Goal: Task Accomplishment & Management: Manage account settings

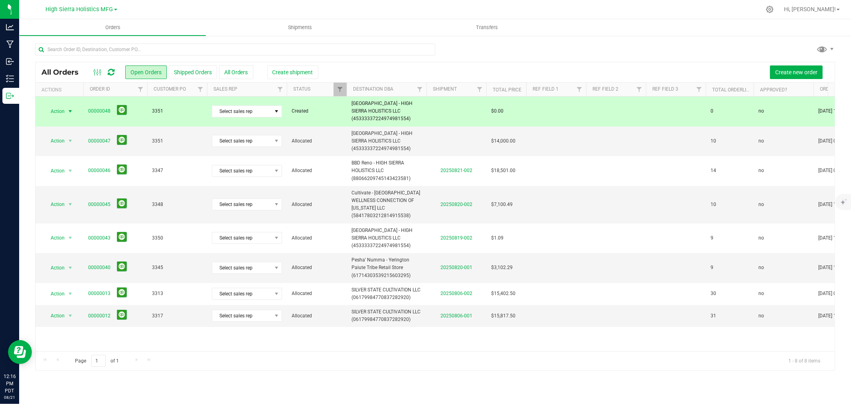
click at [269, 4] on div at bounding box center [452, 10] width 618 height 16
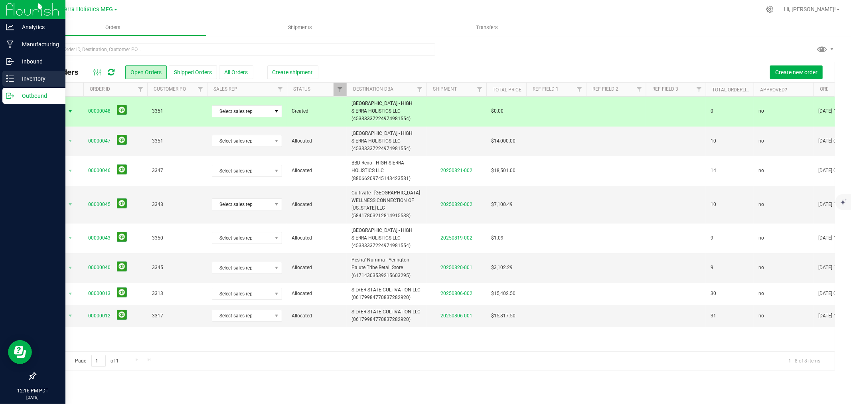
click at [34, 75] on p "Inventory" at bounding box center [38, 79] width 48 height 10
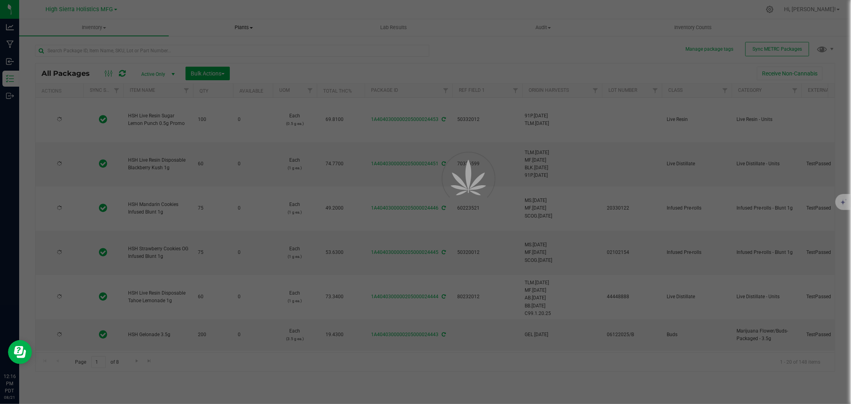
click at [206, 4] on div at bounding box center [452, 10] width 618 height 16
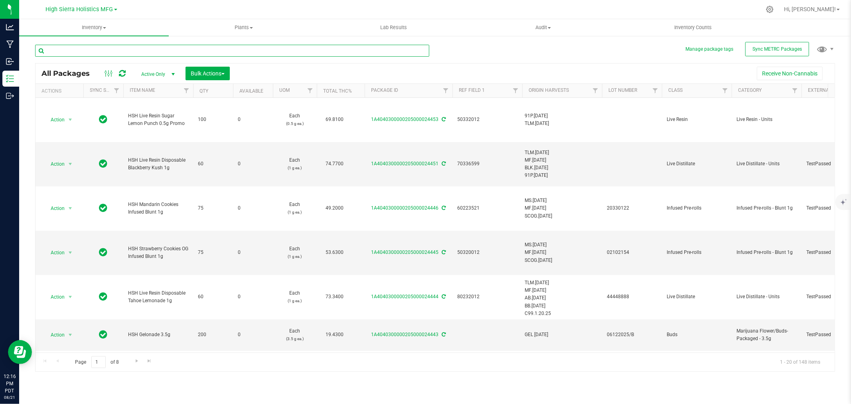
click at [166, 47] on input "text" at bounding box center [232, 51] width 394 height 12
type input "3505"
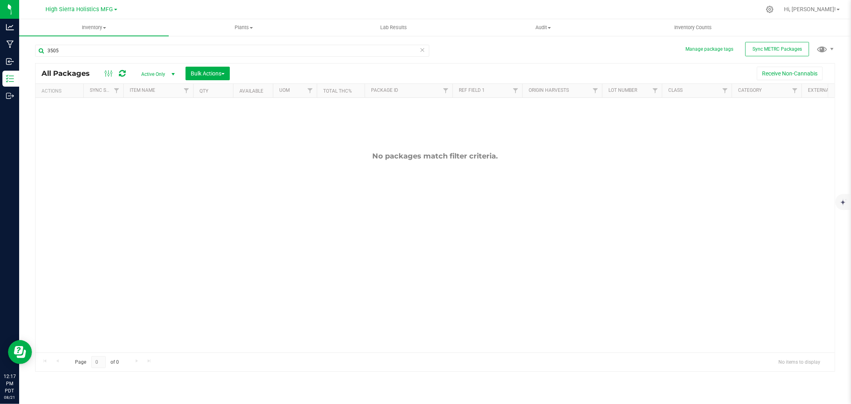
click at [241, 9] on div at bounding box center [452, 10] width 618 height 16
click at [789, 54] on button "Sync METRC Packages" at bounding box center [777, 49] width 64 height 14
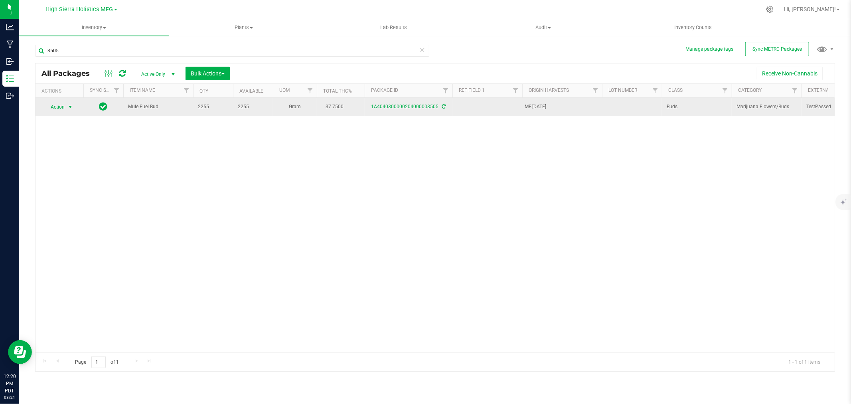
click at [69, 103] on span "select" at bounding box center [70, 106] width 10 height 11
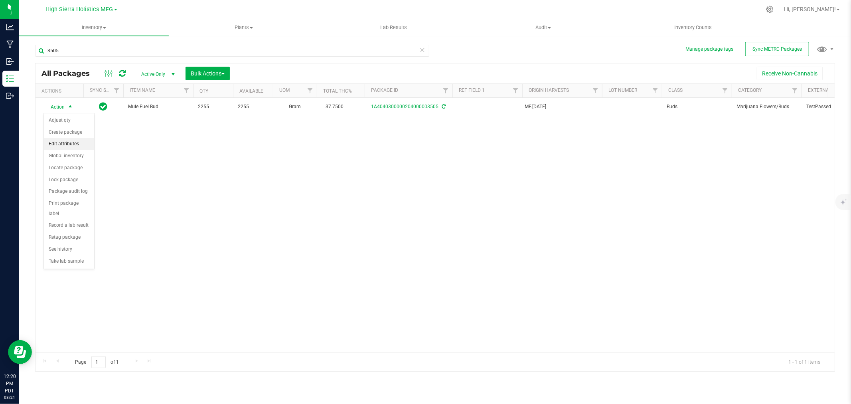
click at [70, 146] on li "Edit attributes" at bounding box center [69, 144] width 50 height 12
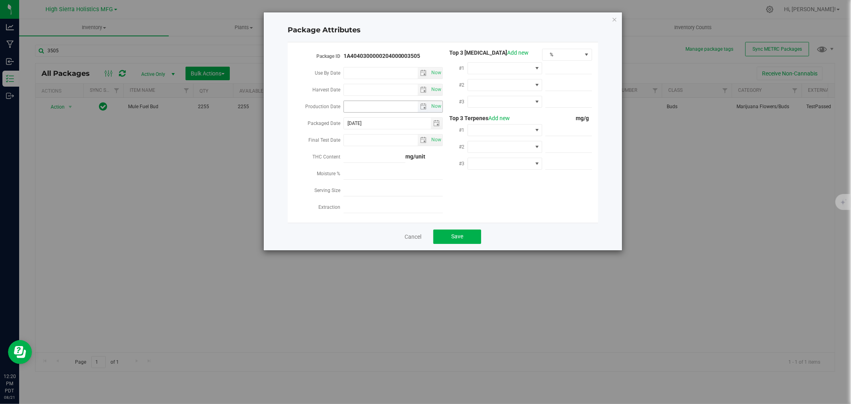
click at [381, 105] on input "Production Date" at bounding box center [381, 106] width 74 height 11
type input "[DATE]"
click at [504, 71] on span at bounding box center [500, 68] width 64 height 11
click at [506, 138] on li "THC" at bounding box center [505, 141] width 75 height 14
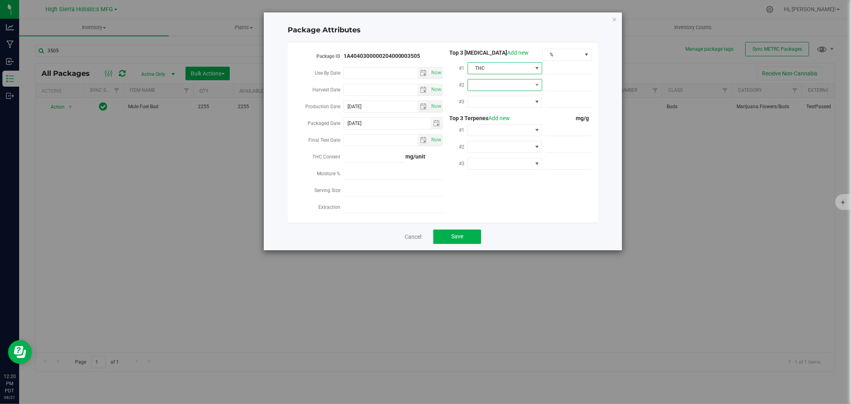
click at [496, 81] on span at bounding box center [500, 84] width 64 height 11
click at [496, 133] on li "CBD" at bounding box center [505, 131] width 75 height 14
click at [493, 103] on span at bounding box center [500, 101] width 64 height 11
click at [500, 161] on li "CBG" at bounding box center [505, 162] width 75 height 14
click at [488, 130] on span at bounding box center [500, 130] width 64 height 11
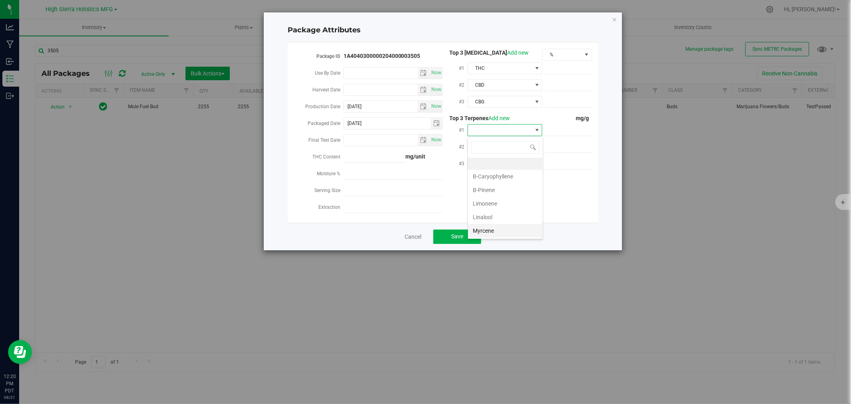
click at [488, 227] on li "Myrcene" at bounding box center [505, 231] width 75 height 14
drag, startPoint x: 476, startPoint y: 144, endPoint x: 478, endPoint y: 149, distance: 5.7
click at [476, 144] on span at bounding box center [500, 146] width 64 height 11
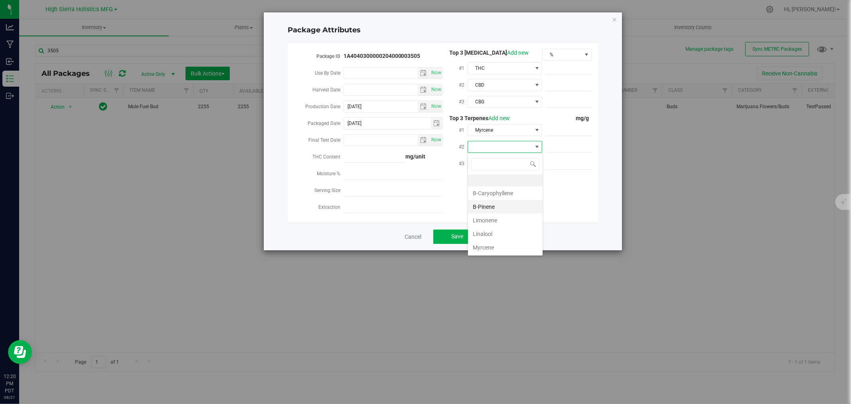
click at [489, 210] on li "B-Pinene" at bounding box center [505, 207] width 75 height 14
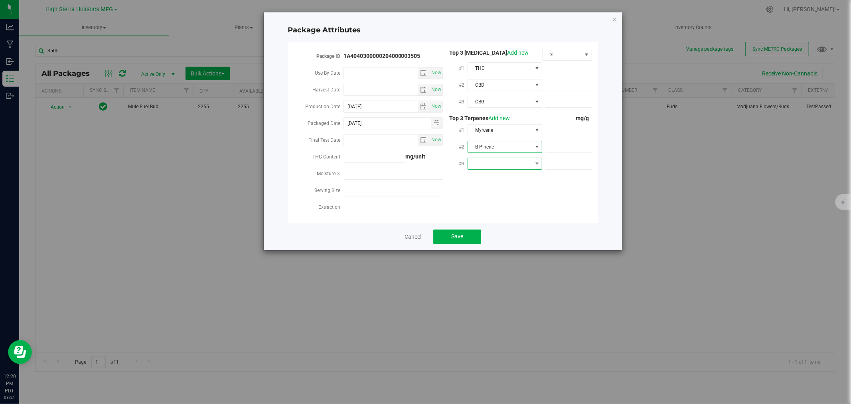
click at [507, 166] on span at bounding box center [500, 163] width 64 height 11
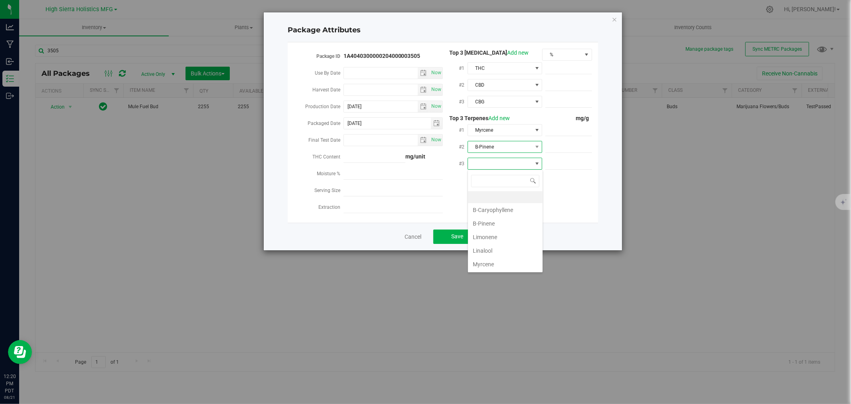
click at [500, 145] on span "B-Pinene" at bounding box center [500, 146] width 64 height 11
click at [503, 231] on li "a-Pinene" at bounding box center [505, 234] width 75 height 14
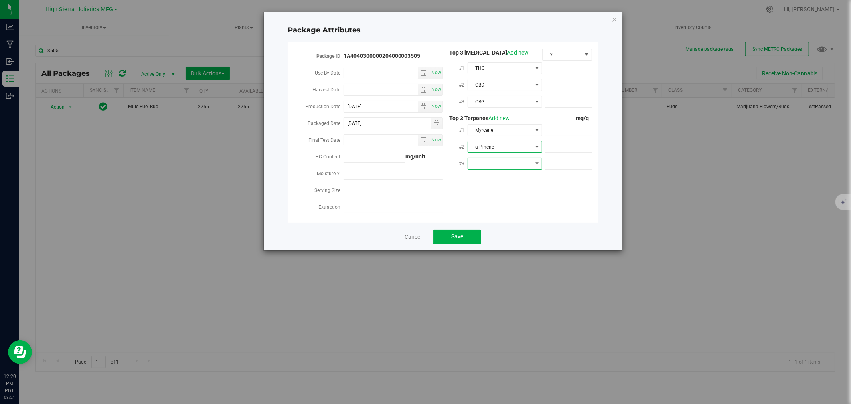
click at [496, 161] on span at bounding box center [500, 163] width 64 height 11
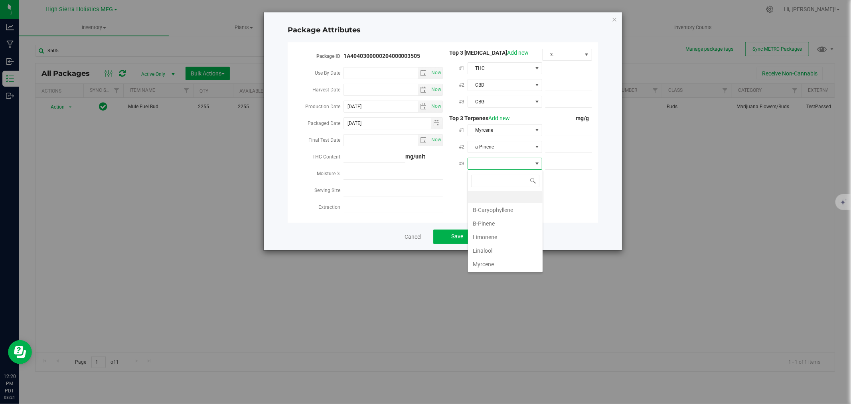
scroll to position [12, 75]
click at [501, 211] on li "B-Caryophyllene" at bounding box center [505, 210] width 75 height 14
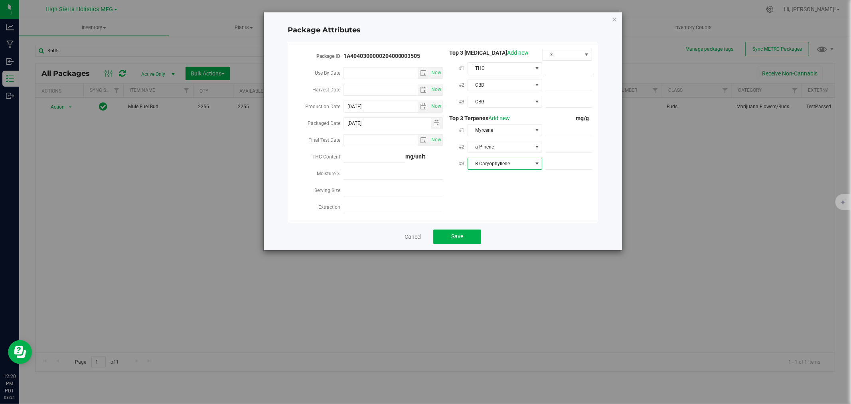
click at [562, 74] on div at bounding box center [567, 68] width 50 height 14
click at [567, 72] on span at bounding box center [568, 69] width 47 height 12
type input "37.75"
type input "37.7500"
type input ".11"
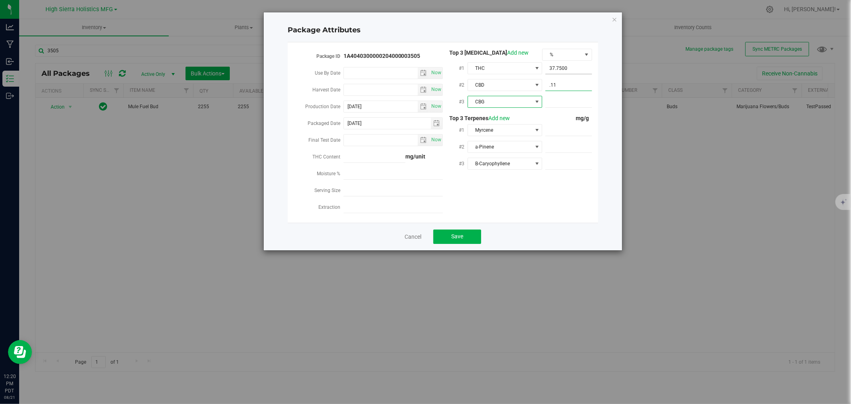
type input "0.1100"
type input ".14"
type input "0.1400"
type input "7.8"
type input "7.8000"
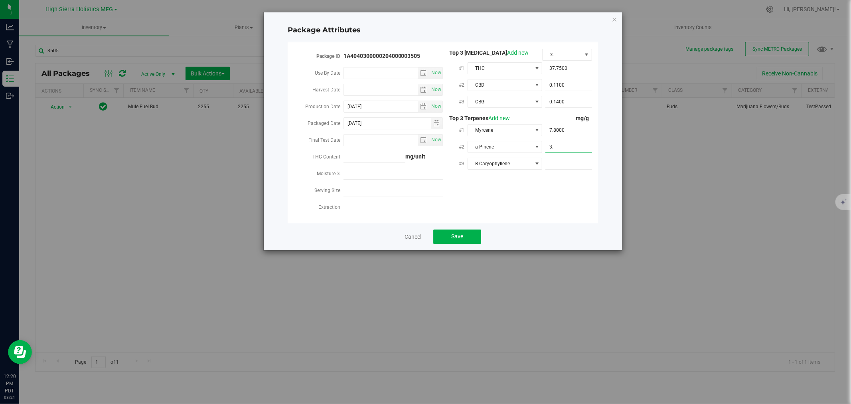
type input "3.7"
type input "3.7000"
type input "2.5"
type input "2.5000"
click at [459, 239] on span "Save" at bounding box center [457, 236] width 12 height 6
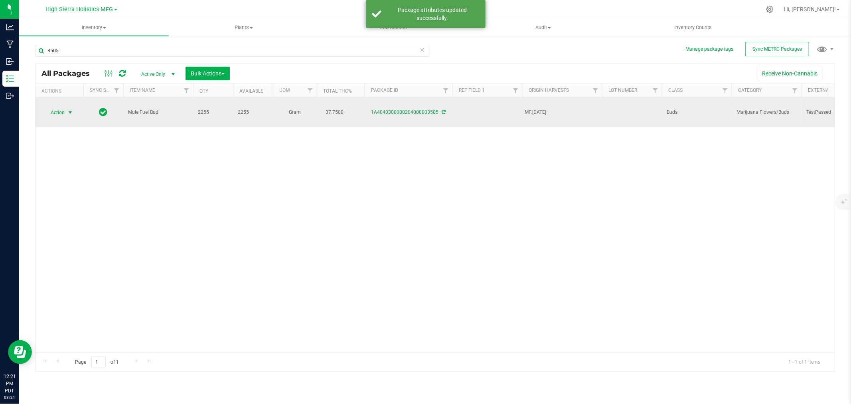
click at [67, 110] on span "select" at bounding box center [70, 112] width 10 height 11
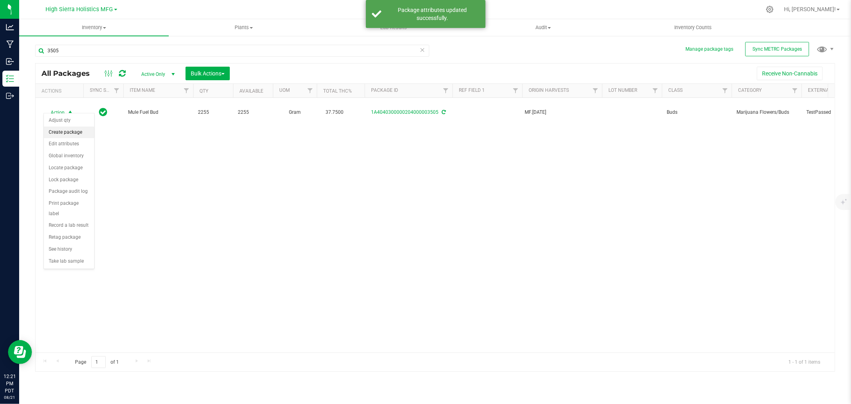
click at [78, 136] on li "Create package" at bounding box center [69, 132] width 50 height 12
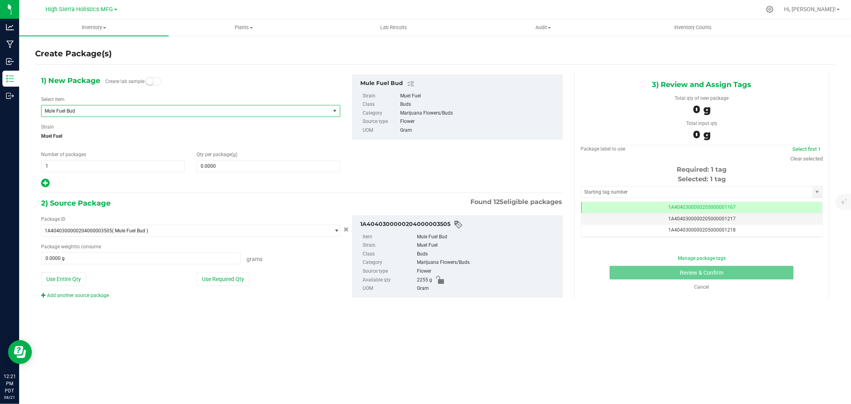
click at [128, 112] on span "Mule Fuel Bud" at bounding box center [180, 111] width 271 height 6
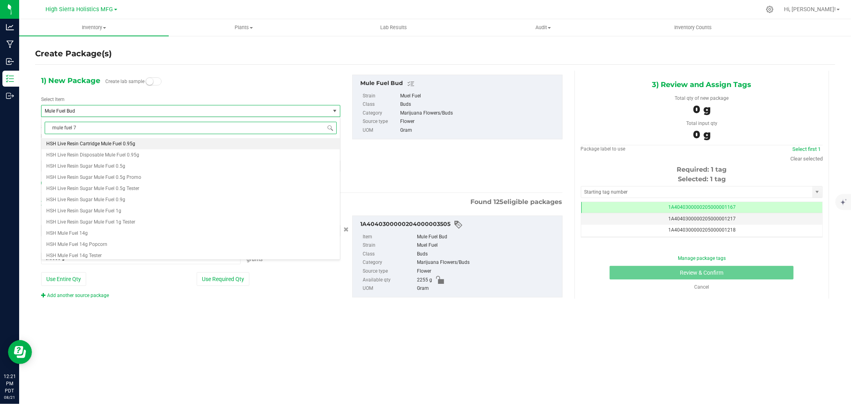
type input "mule fuel 7g"
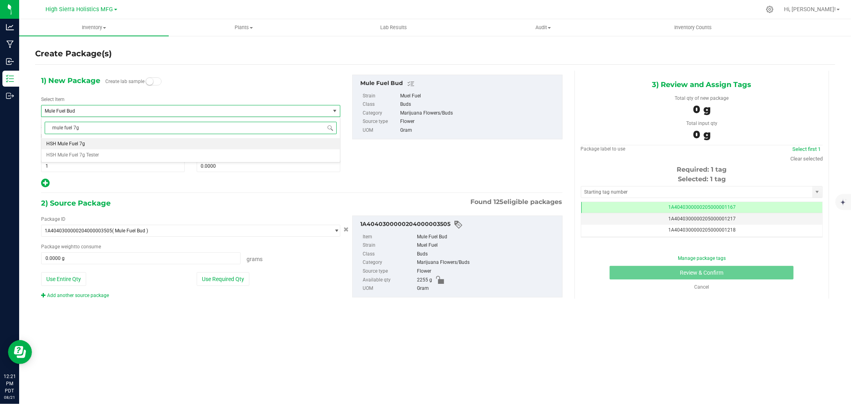
click at [109, 142] on li "HSH Mule Fuel 7g" at bounding box center [191, 143] width 298 height 11
type input "0"
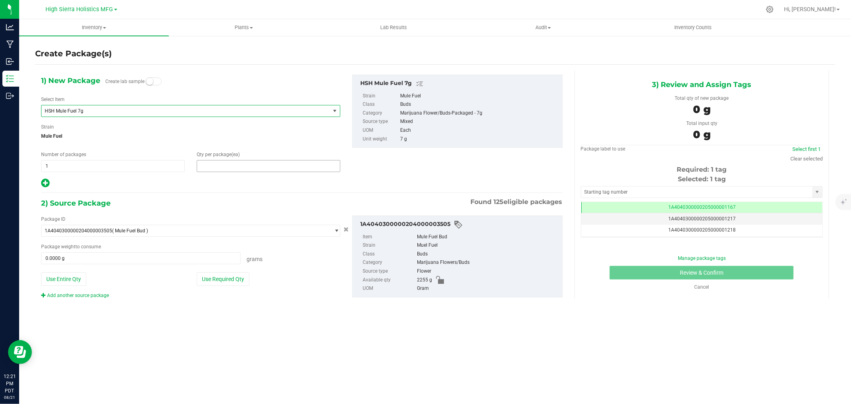
click at [270, 168] on span at bounding box center [269, 166] width 144 height 12
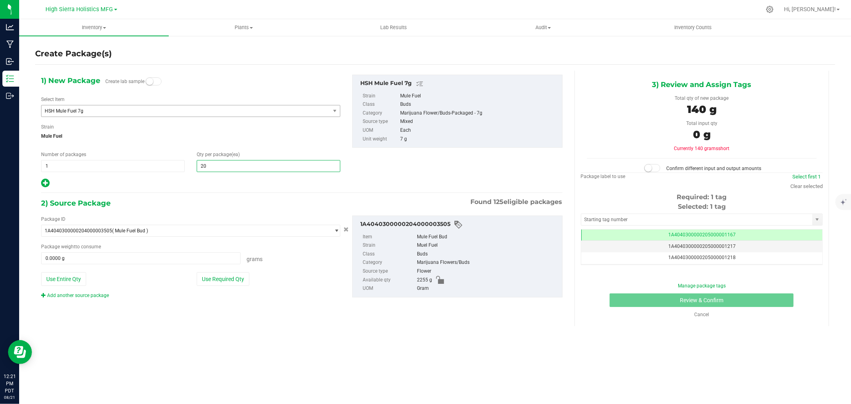
type input "200"
click at [256, 189] on div "1) New Package Create lab sample Select Item HSH Mule Fuel 7g HSH Mimosa Infuse…" at bounding box center [302, 193] width 534 height 245
click at [240, 284] on button "Use Required Qty" at bounding box center [223, 279] width 53 height 14
type input "1400.0000 g"
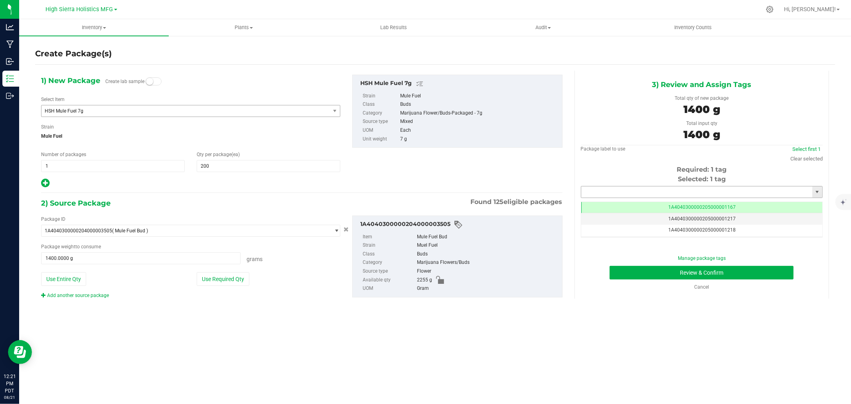
click at [654, 196] on input "text" at bounding box center [696, 191] width 231 height 11
click at [654, 205] on li "1A4040300000205000024454" at bounding box center [701, 206] width 241 height 12
type input "1A4040300000205000024454"
click at [667, 273] on button "Review & Confirm" at bounding box center [702, 273] width 184 height 14
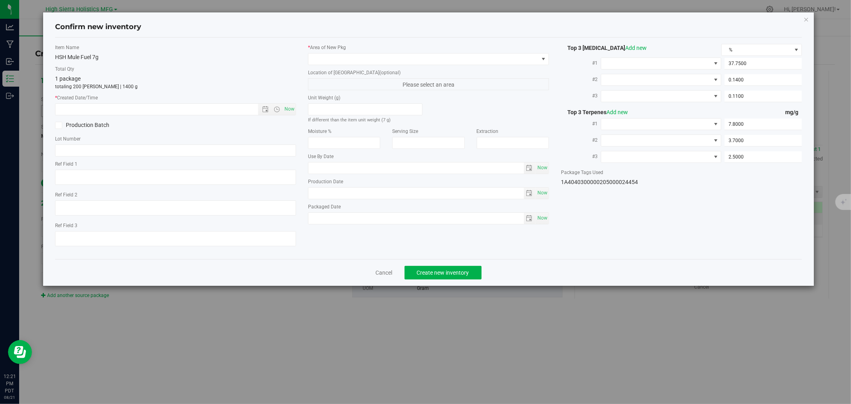
type input "[DATE]"
click at [287, 114] on span "Now" at bounding box center [290, 109] width 14 height 12
type input "[DATE] 12:21 PM"
click at [130, 153] on input "text" at bounding box center [175, 150] width 241 height 12
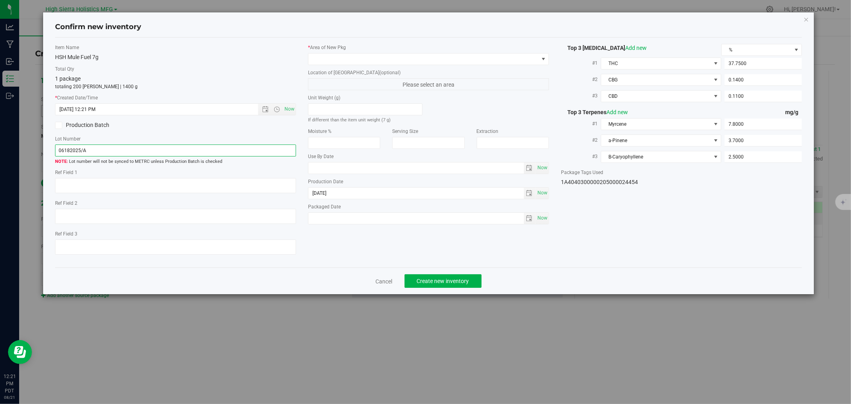
type input "06182025/A"
click at [388, 65] on div "* Area of [GEOGRAPHIC_DATA] Location of [GEOGRAPHIC_DATA] (optional) Please sel…" at bounding box center [428, 136] width 253 height 184
click at [384, 53] on span at bounding box center [423, 58] width 230 height 11
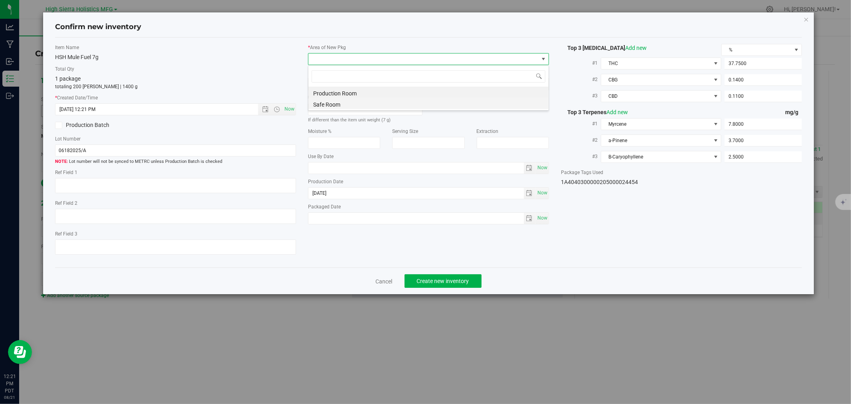
click at [329, 100] on li "Safe Room" at bounding box center [428, 103] width 240 height 11
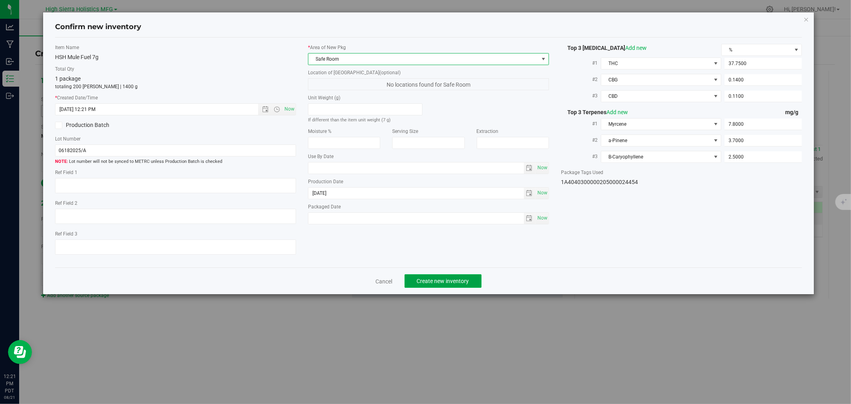
click at [468, 283] on span "Create new inventory" at bounding box center [443, 281] width 52 height 6
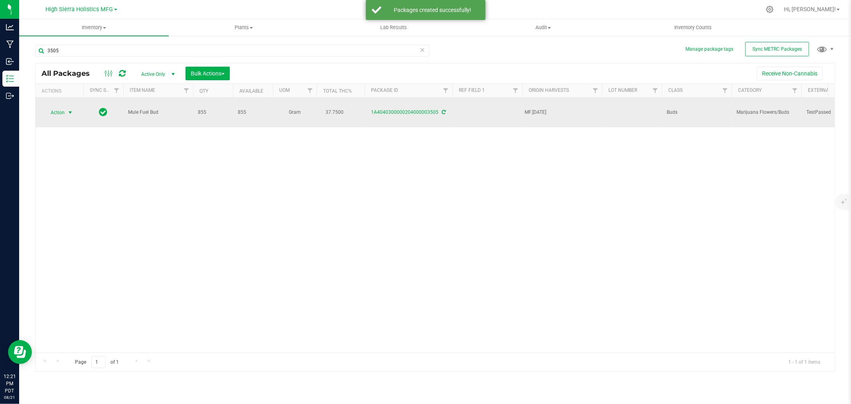
click at [65, 107] on span "Action" at bounding box center [54, 112] width 22 height 11
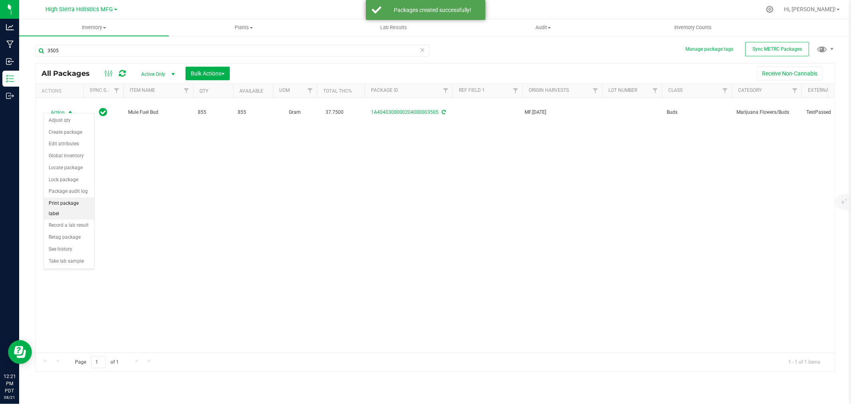
click at [63, 210] on li "Print package label" at bounding box center [69, 209] width 50 height 22
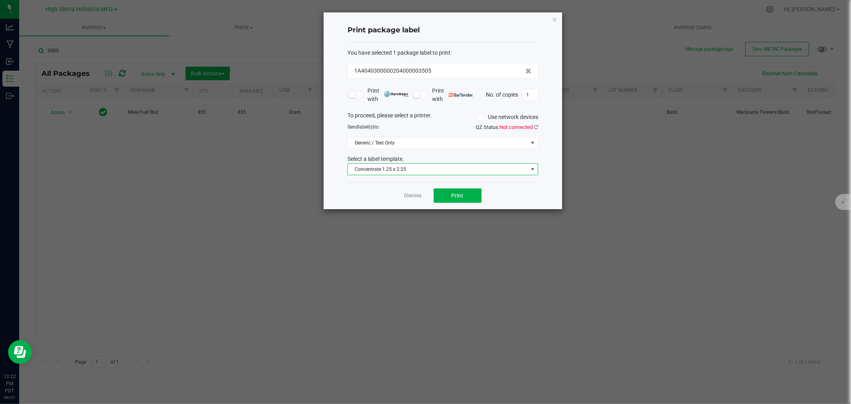
click at [413, 168] on span "Concentrate 1.25 x 2.25" at bounding box center [438, 169] width 180 height 11
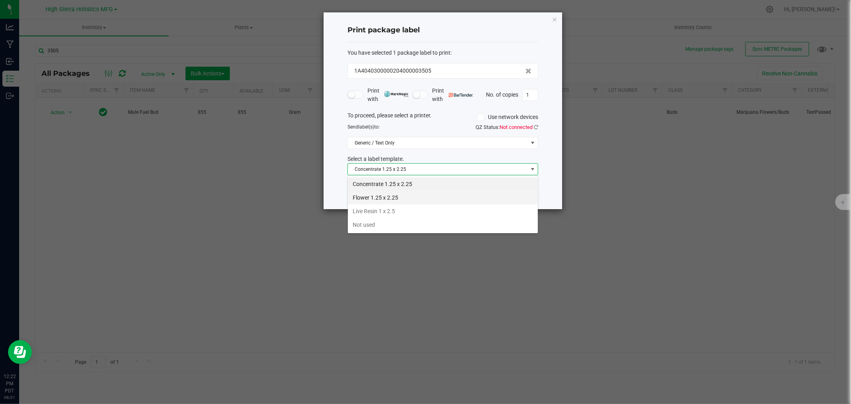
click at [378, 196] on li "Flower 1.25 x 2.25" at bounding box center [443, 198] width 190 height 14
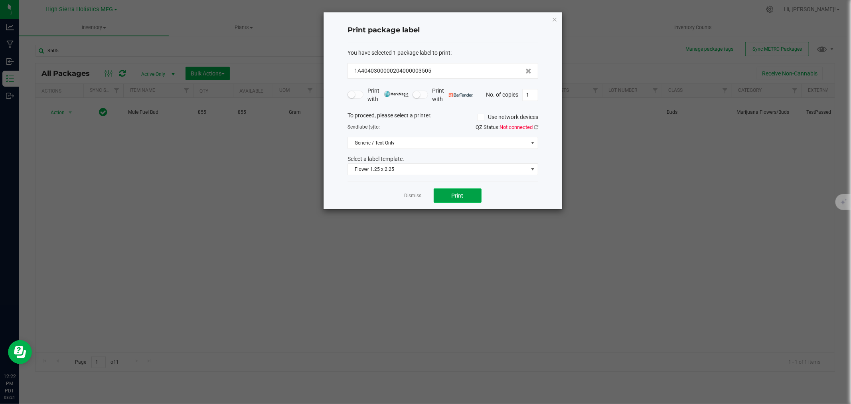
click at [458, 197] on span "Print" at bounding box center [458, 195] width 12 height 6
click at [556, 18] on icon "button" at bounding box center [555, 19] width 6 height 10
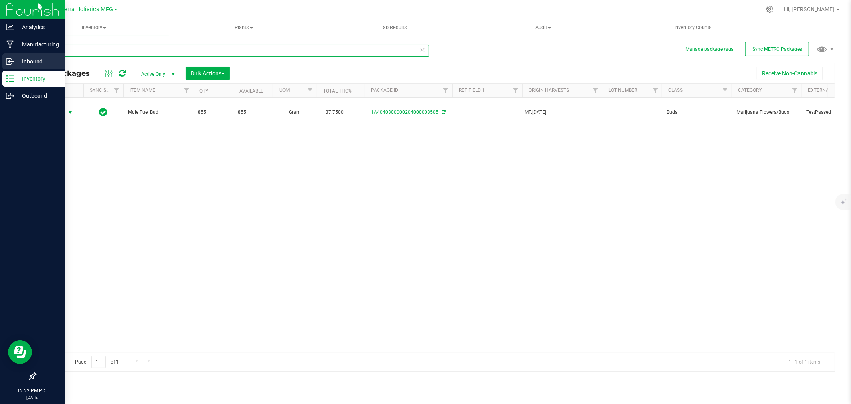
drag, startPoint x: 68, startPoint y: 50, endPoint x: 8, endPoint y: 57, distance: 60.2
click at [2, 53] on div "Analytics Manufacturing Inbound Inventory Outbound 12:22 PM PDT [DATE] 08/21 Hi…" at bounding box center [425, 202] width 851 height 404
type input "mule fuel"
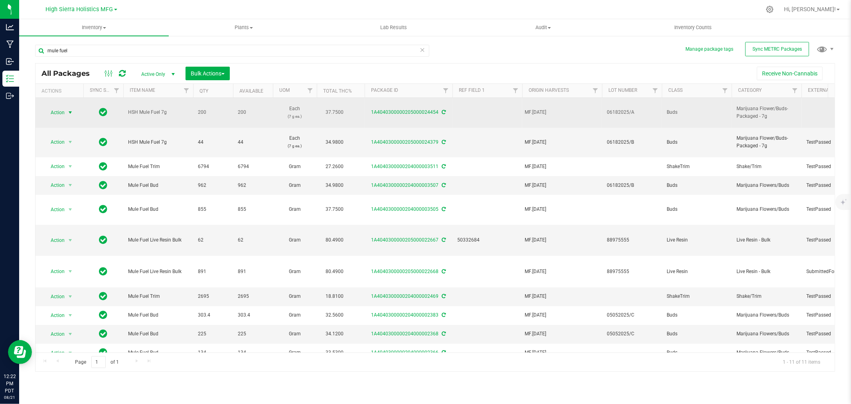
click at [57, 110] on span "Action" at bounding box center [54, 112] width 22 height 11
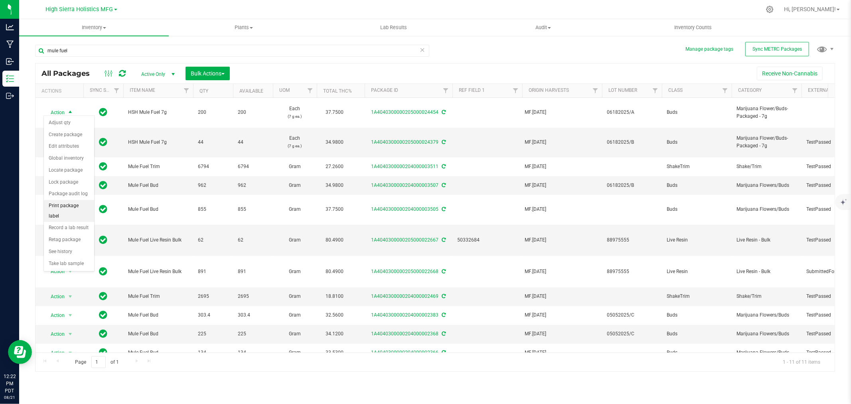
click at [63, 206] on li "Print package label" at bounding box center [69, 211] width 50 height 22
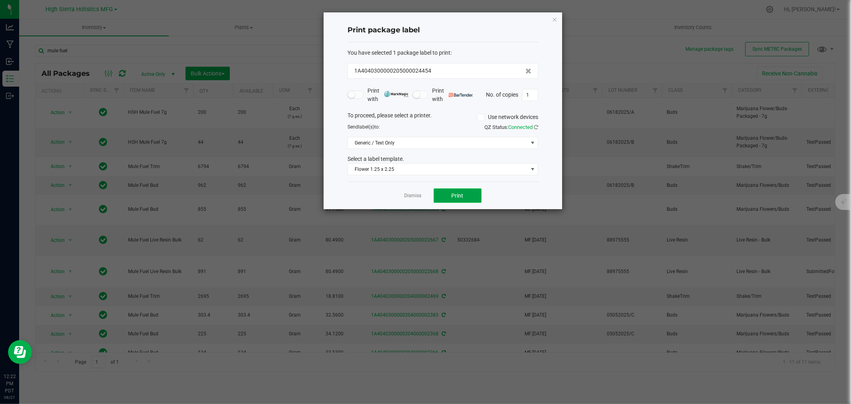
click at [461, 197] on span "Print" at bounding box center [458, 195] width 12 height 6
click at [528, 96] on input "1" at bounding box center [530, 94] width 15 height 11
type input "199"
click at [454, 199] on button "Print" at bounding box center [458, 195] width 48 height 14
click at [557, 20] on icon "button" at bounding box center [555, 19] width 6 height 10
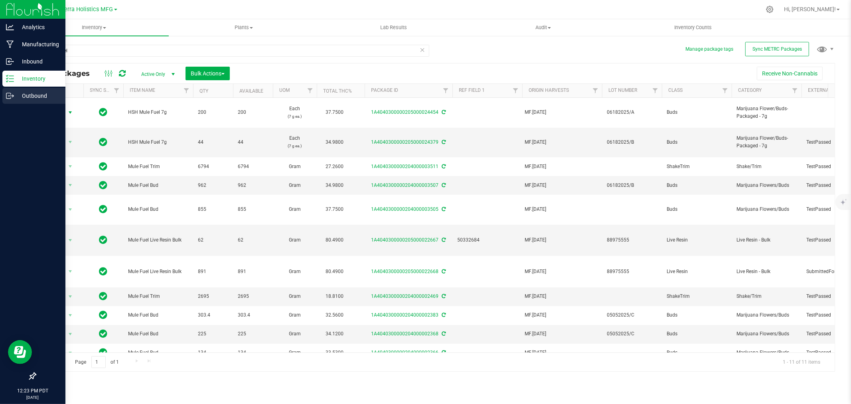
click at [44, 98] on p "Outbound" at bounding box center [38, 96] width 48 height 10
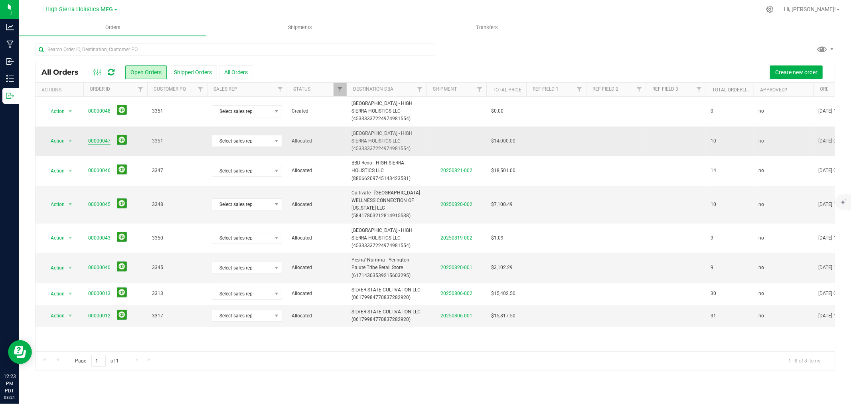
click at [98, 138] on link "00000047" at bounding box center [99, 141] width 22 height 8
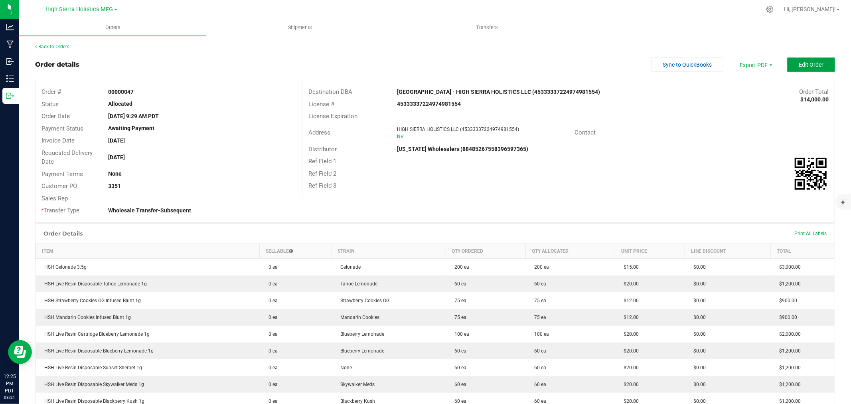
click at [820, 63] on button "Edit Order" at bounding box center [811, 64] width 48 height 14
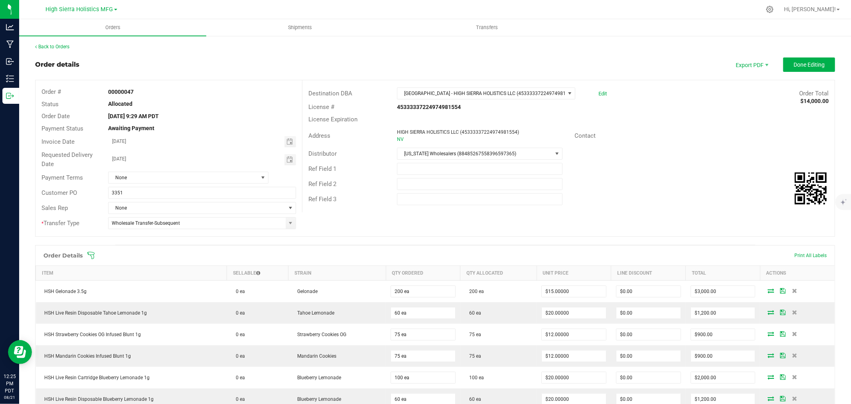
click at [89, 256] on icon at bounding box center [91, 255] width 8 height 8
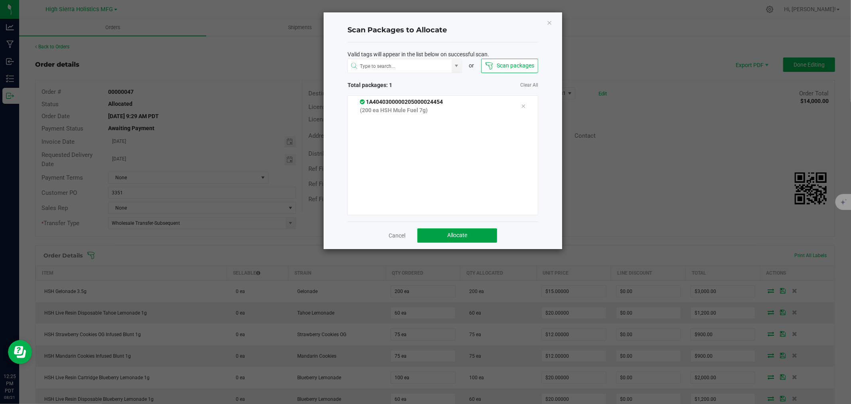
click at [464, 233] on span "Allocate" at bounding box center [457, 235] width 20 height 6
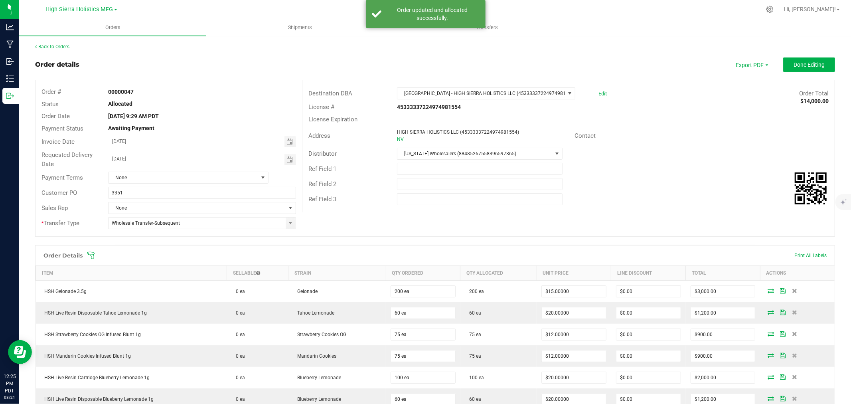
click at [370, 258] on span at bounding box center [487, 255] width 800 height 8
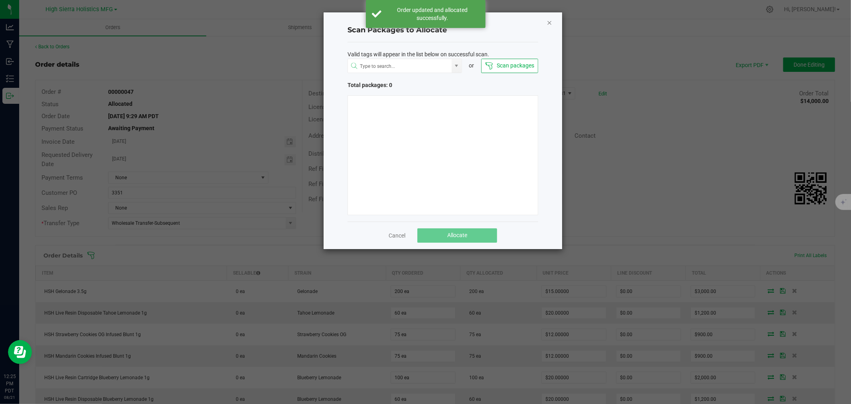
click at [551, 21] on icon "Close" at bounding box center [550, 23] width 6 height 10
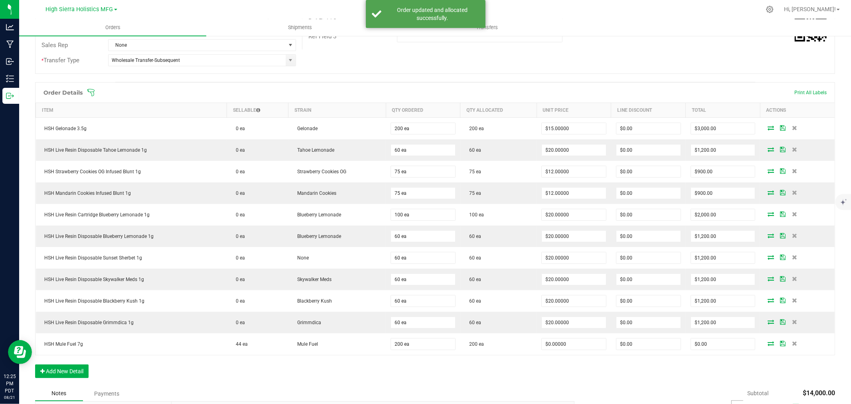
scroll to position [221, 0]
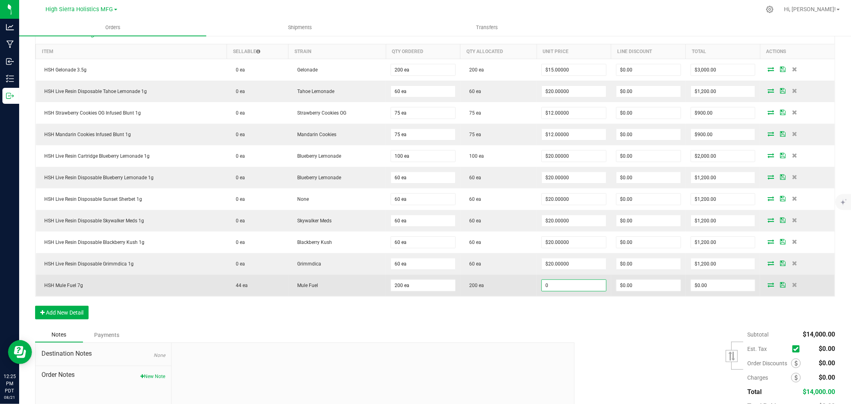
click at [557, 286] on input "0" at bounding box center [574, 285] width 64 height 11
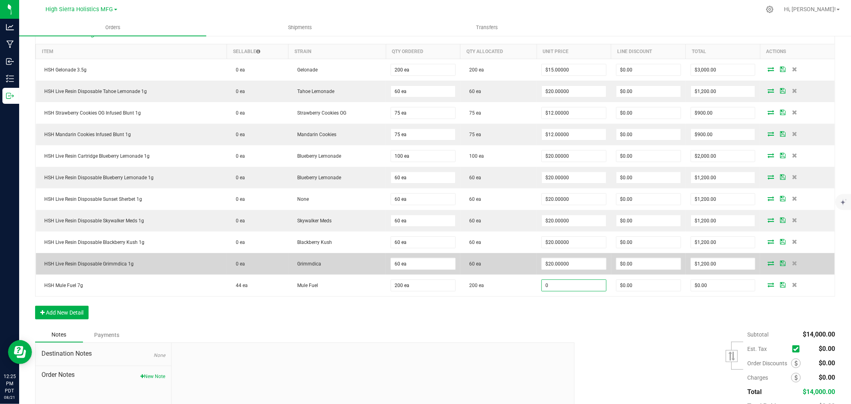
scroll to position [133, 0]
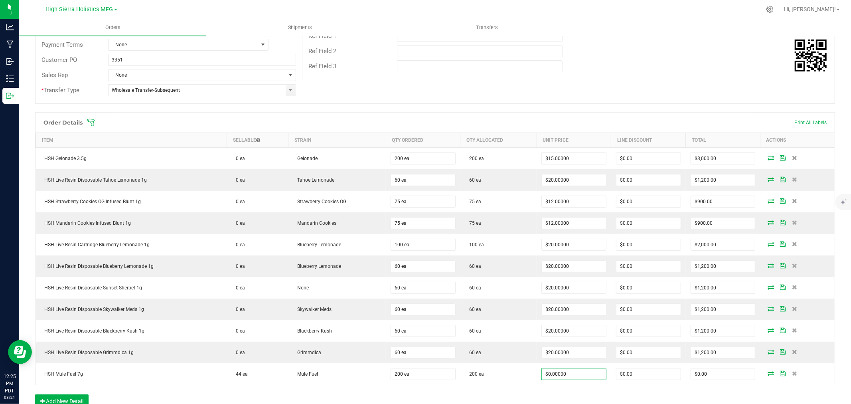
type input "0"
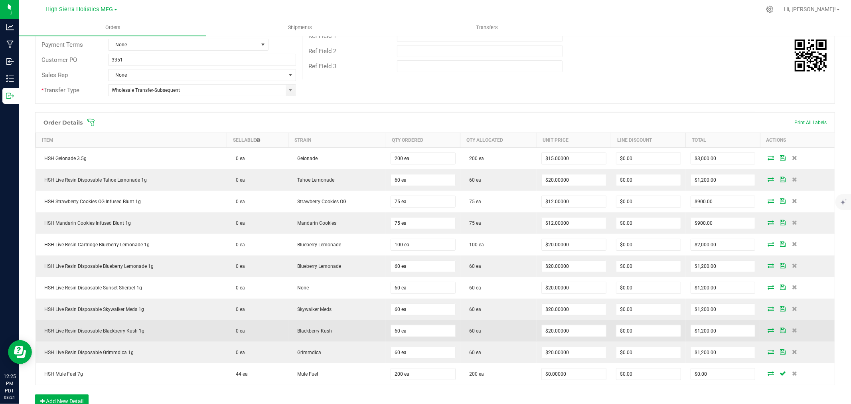
scroll to position [266, 0]
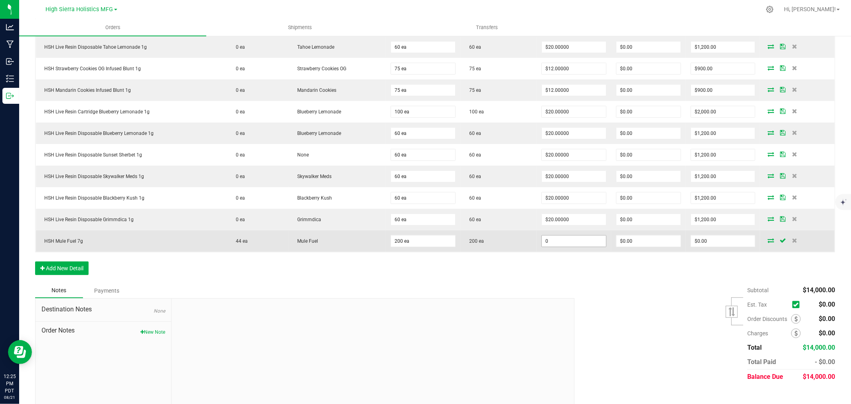
click at [574, 241] on input "0" at bounding box center [574, 240] width 64 height 11
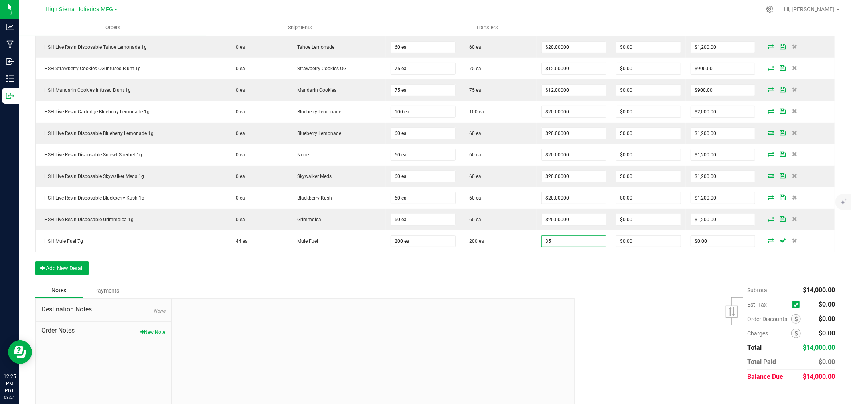
type input "$35.00000"
type input "$7,000.00"
click at [598, 286] on div "Subtotal $14,000.00 Est. Tax" at bounding box center [702, 333] width 267 height 101
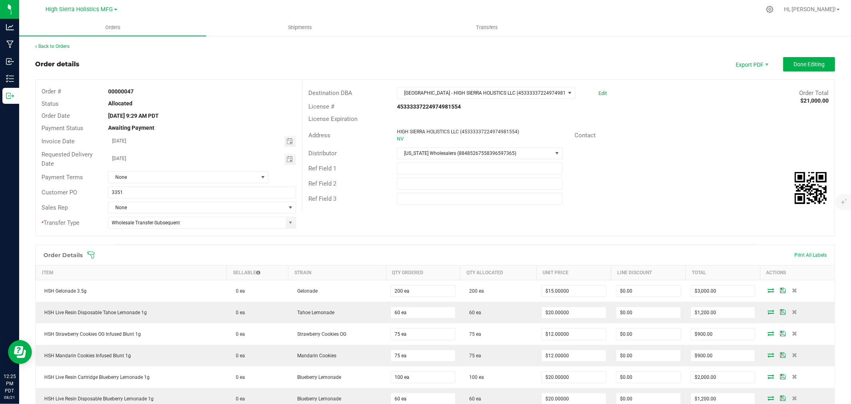
scroll to position [0, 0]
click at [806, 68] on button "Done Editing" at bounding box center [809, 64] width 52 height 14
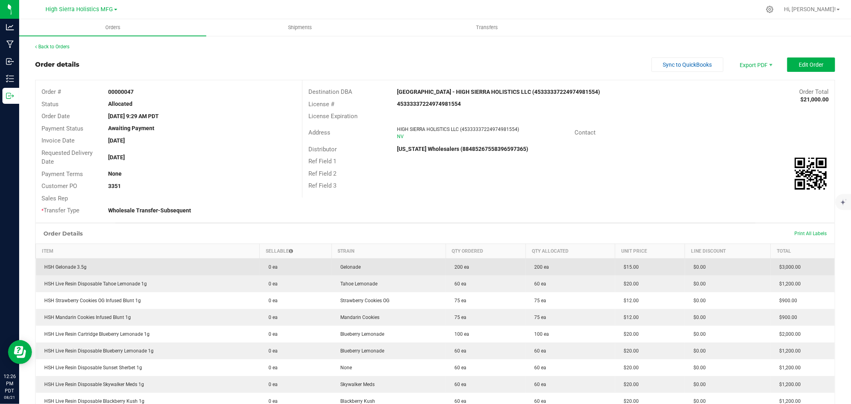
scroll to position [133, 0]
